Goal: Transaction & Acquisition: Purchase product/service

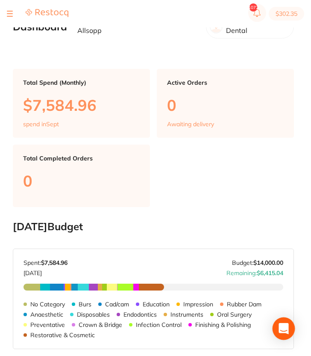
click at [283, 330] on icon "Open Intercom Messenger" at bounding box center [284, 328] width 10 height 11
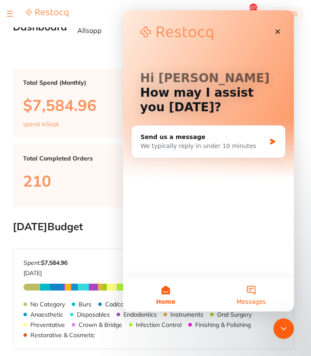
click at [256, 296] on button "Messages" at bounding box center [252, 294] width 86 height 34
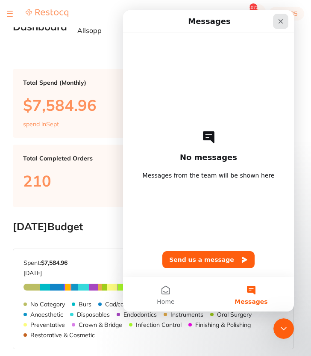
click at [282, 21] on icon "Close" at bounding box center [280, 21] width 7 height 7
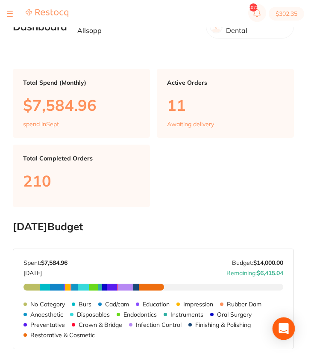
click at [289, 325] on icon "Open Intercom Messenger" at bounding box center [283, 328] width 11 height 11
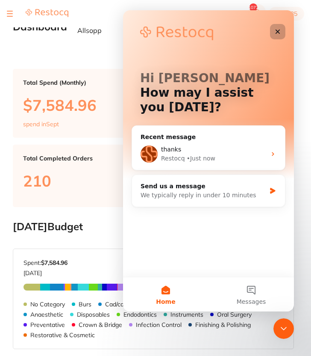
click at [277, 28] on icon "Close" at bounding box center [277, 31] width 7 height 7
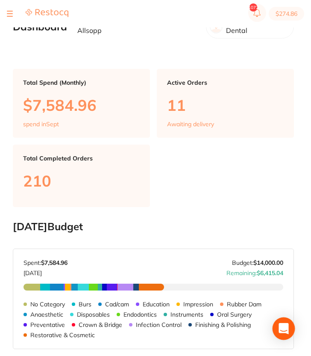
click at [284, 324] on icon "Open Intercom Messenger" at bounding box center [284, 328] width 10 height 11
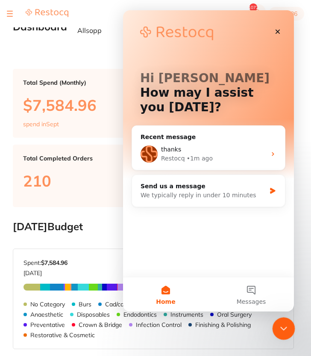
click at [282, 324] on icon "Close Intercom Messenger" at bounding box center [282, 327] width 10 height 10
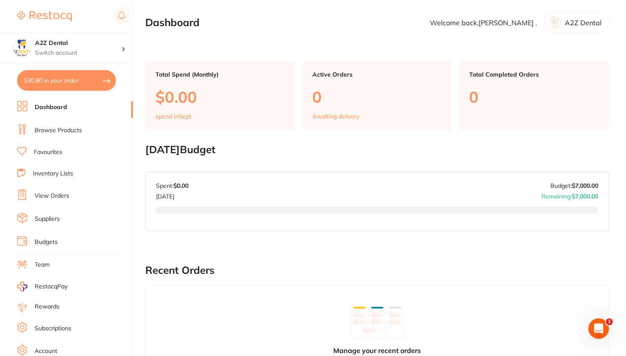
click at [62, 158] on ul "Dashboard Browse Products Favourites Inventory Lists View Orders Suppliers Budg…" at bounding box center [75, 248] width 116 height 295
click at [62, 152] on link "Favourites" at bounding box center [48, 152] width 29 height 9
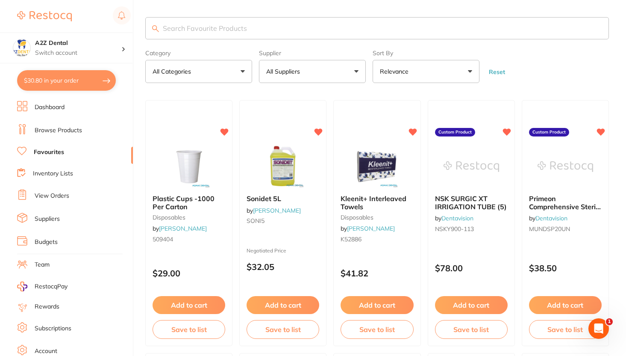
click at [101, 88] on button "$30.80 in your order" at bounding box center [66, 80] width 99 height 21
checkbox input "true"
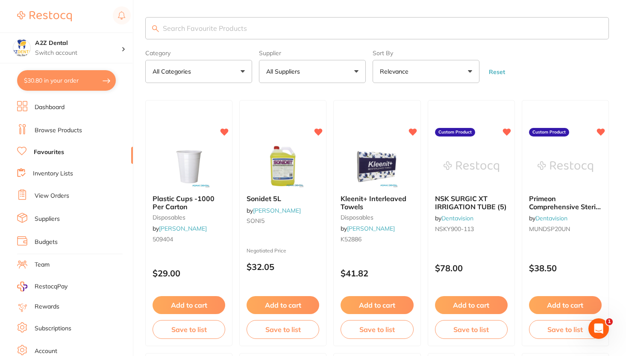
checkbox input "true"
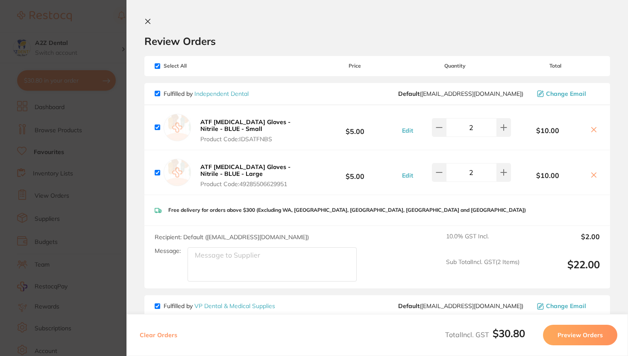
click at [152, 20] on button at bounding box center [150, 22] width 10 height 8
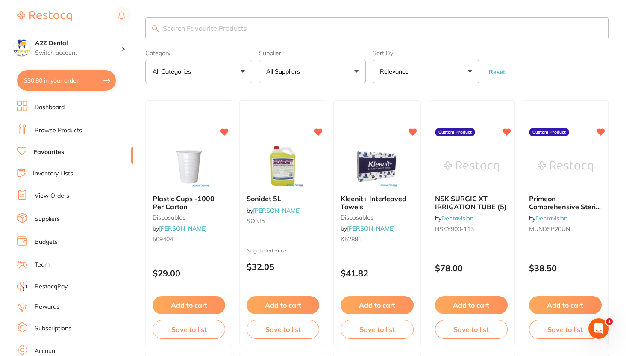
click at [103, 78] on button "$30.80 in your order" at bounding box center [66, 80] width 99 height 21
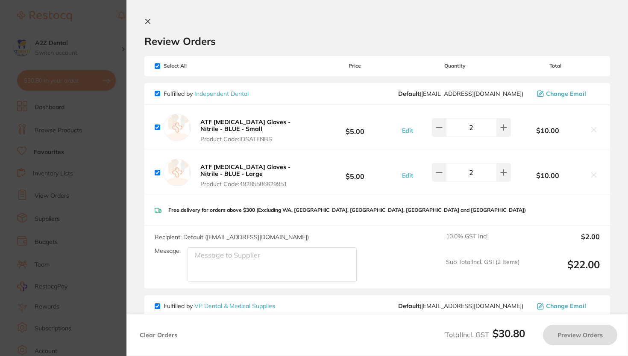
checkbox input "true"
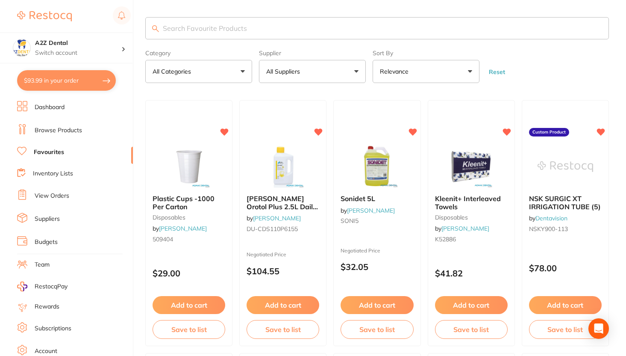
click at [80, 80] on button "$93.99 in your order" at bounding box center [66, 80] width 99 height 21
checkbox input "true"
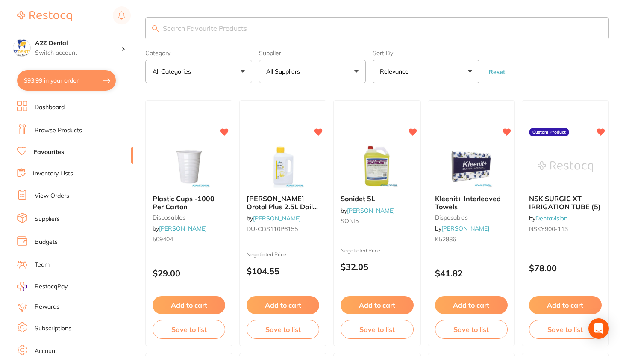
checkbox input "true"
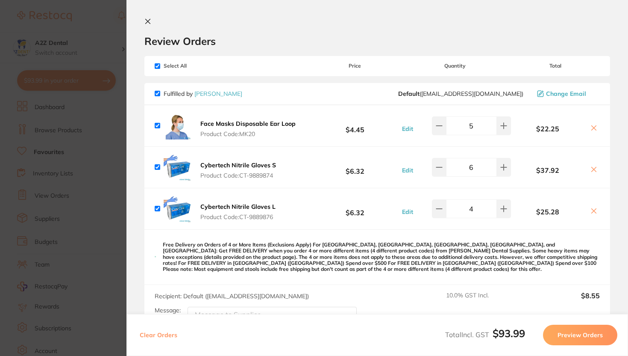
click at [152, 20] on button at bounding box center [150, 22] width 10 height 8
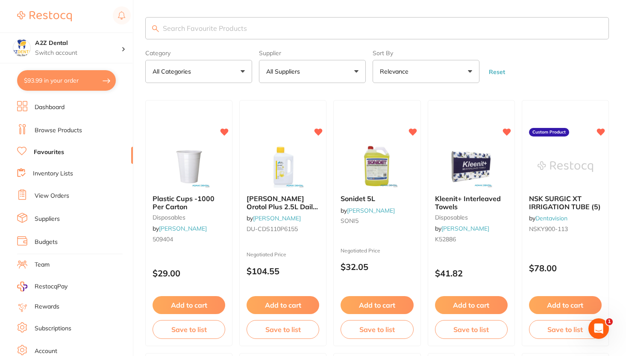
click at [103, 78] on button "$93.99 in your order" at bounding box center [66, 80] width 99 height 21
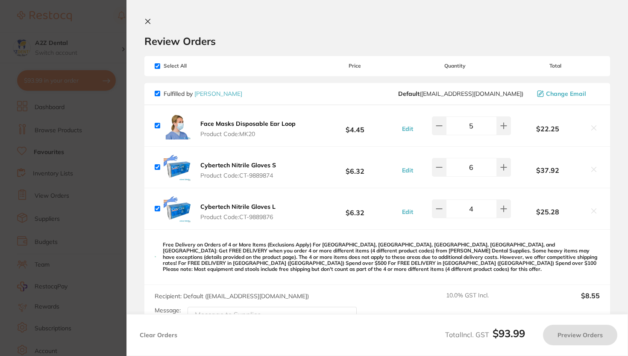
checkbox input "true"
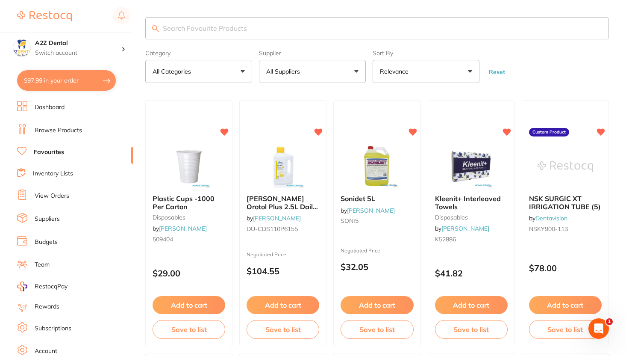
click at [58, 81] on button "$97.99 in your order" at bounding box center [66, 80] width 99 height 21
checkbox input "true"
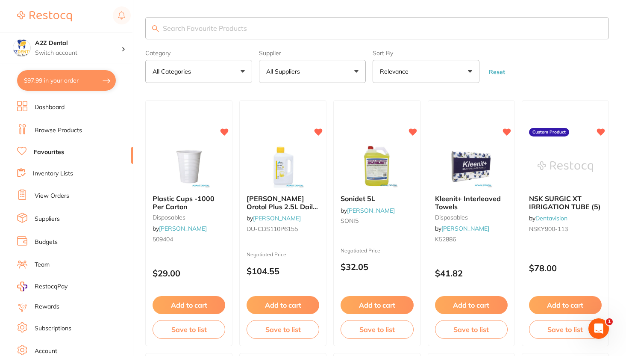
checkbox input "true"
click at [47, 189] on li "View Orders" at bounding box center [75, 195] width 116 height 13
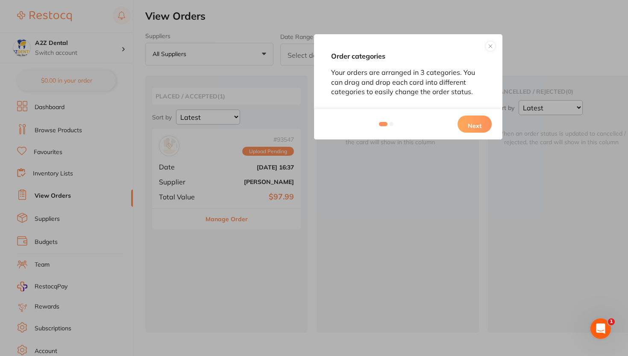
click at [492, 45] on button at bounding box center [491, 46] width 10 height 10
